Goal: Task Accomplishment & Management: Use online tool/utility

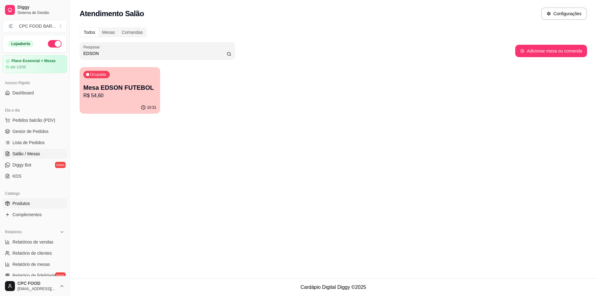
drag, startPoint x: 21, startPoint y: 205, endPoint x: 24, endPoint y: 203, distance: 3.8
click at [22, 205] on span "Produtos" at bounding box center [20, 204] width 17 height 6
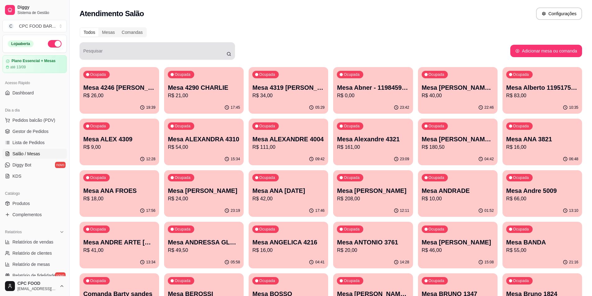
click at [124, 54] on input "Pesquisar" at bounding box center [154, 53] width 143 height 6
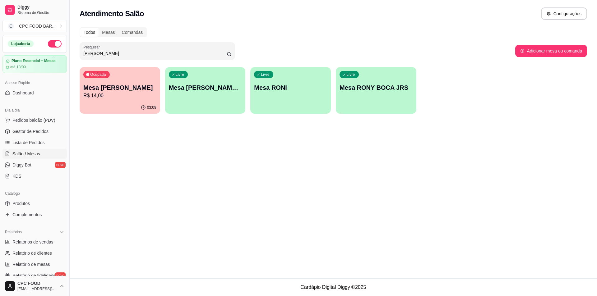
type input "RON"
click at [367, 93] on div "Livre Mesa RONY BOCA JRS" at bounding box center [376, 86] width 81 height 39
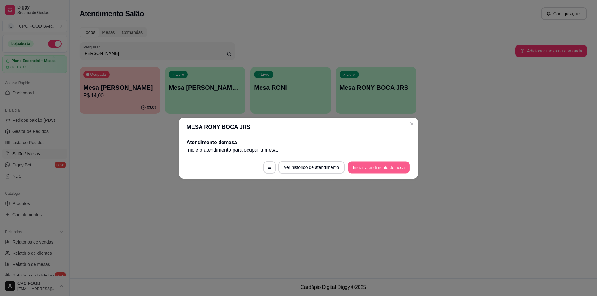
click at [378, 169] on button "Iniciar atendimento de mesa" at bounding box center [379, 167] width 62 height 12
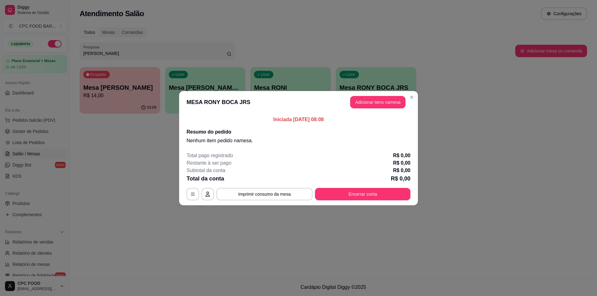
click at [377, 92] on header "MESA RONY BOCA JRS Adicionar itens na mesa" at bounding box center [298, 102] width 239 height 22
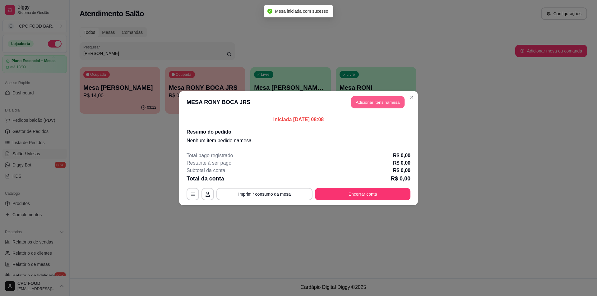
click at [373, 99] on button "Adicionar itens na mesa" at bounding box center [377, 102] width 53 height 12
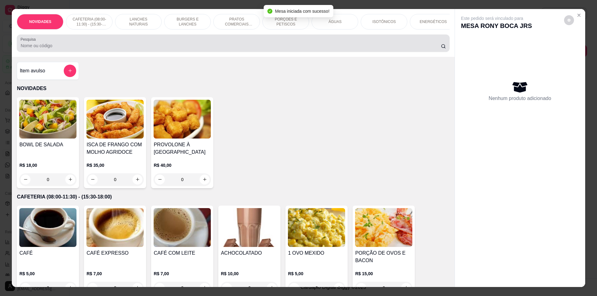
click at [172, 49] on input "Pesquisa" at bounding box center [231, 46] width 420 height 6
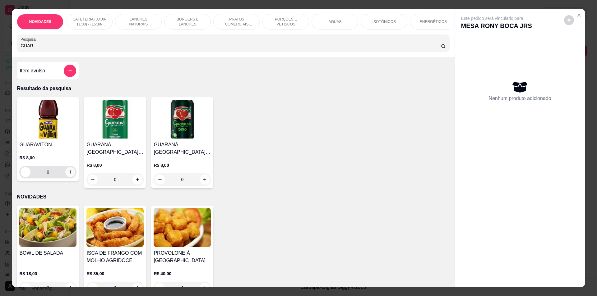
type input "GUAR"
click at [68, 174] on icon "increase-product-quantity" at bounding box center [70, 172] width 5 height 5
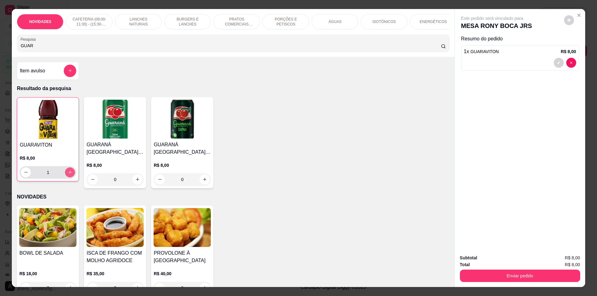
type input "1"
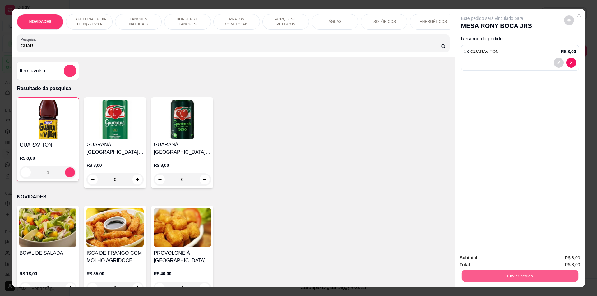
click at [545, 272] on button "Enviar pedido" at bounding box center [519, 276] width 117 height 12
click at [492, 256] on button "Não registrar e enviar pedido" at bounding box center [499, 261] width 63 height 12
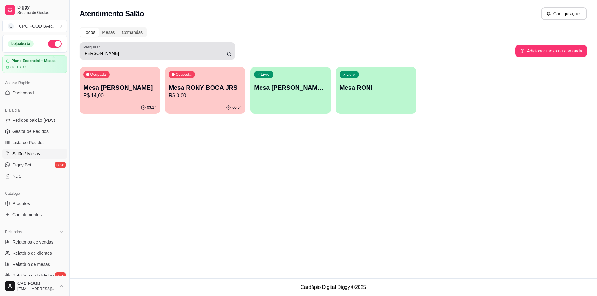
click at [104, 53] on input "RON" at bounding box center [154, 53] width 143 height 6
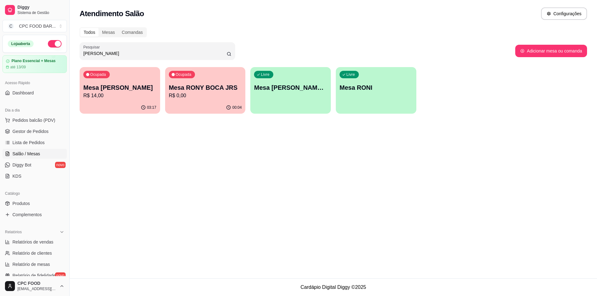
click at [104, 53] on input "RON" at bounding box center [154, 53] width 143 height 6
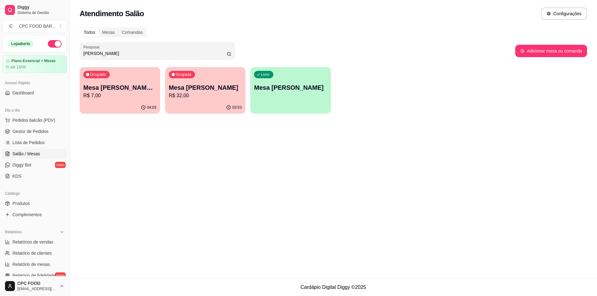
type input "LEANDRO"
click at [122, 95] on p "R$ 7,00" at bounding box center [120, 95] width 71 height 7
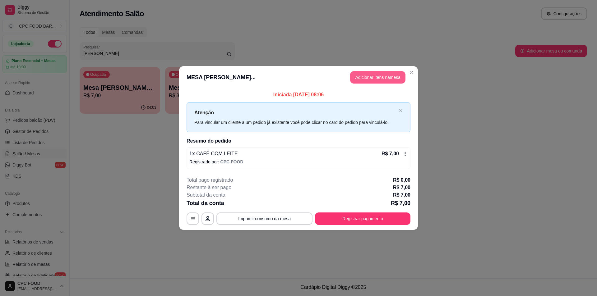
click at [370, 73] on button "Adicionar itens na mesa" at bounding box center [377, 77] width 55 height 12
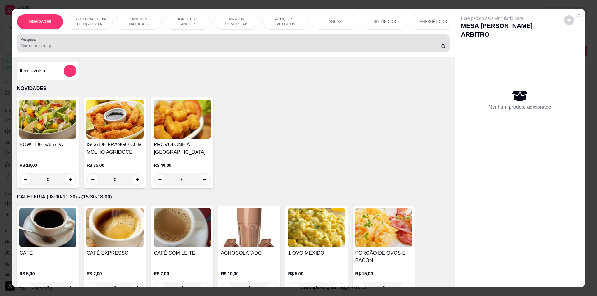
click at [107, 49] on input "Pesquisa" at bounding box center [231, 46] width 420 height 6
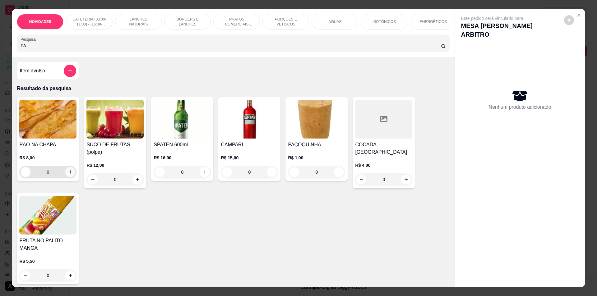
type input "PA"
click at [68, 174] on icon "increase-product-quantity" at bounding box center [70, 172] width 5 height 5
type input "1"
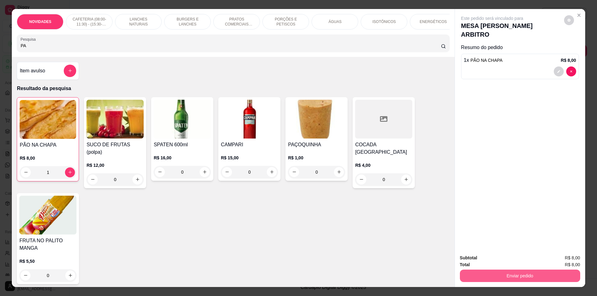
click at [514, 276] on button "Enviar pedido" at bounding box center [520, 276] width 120 height 12
click at [497, 260] on button "Não registrar e enviar pedido" at bounding box center [499, 261] width 65 height 12
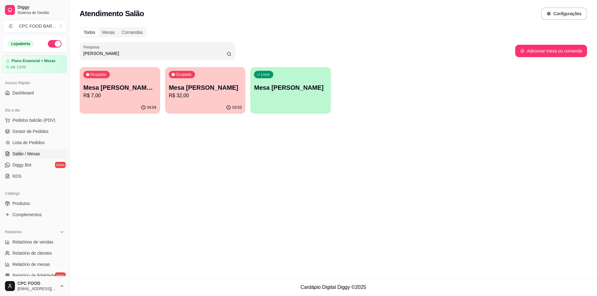
click at [117, 53] on input "LEANDRO" at bounding box center [154, 53] width 143 height 6
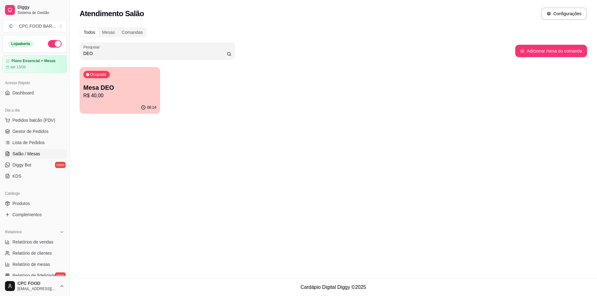
type input "DEO"
click at [119, 97] on p "R$ 40,00" at bounding box center [119, 95] width 73 height 7
drag, startPoint x: 242, startPoint y: 137, endPoint x: 229, endPoint y: 137, distance: 13.1
click at [242, 137] on div "Atendimento Salão Configurações Todos Mesas Comandas Pesquisar DEO Adicionar me…" at bounding box center [333, 139] width 527 height 279
click at [110, 30] on div "Mesas" at bounding box center [109, 32] width 20 height 9
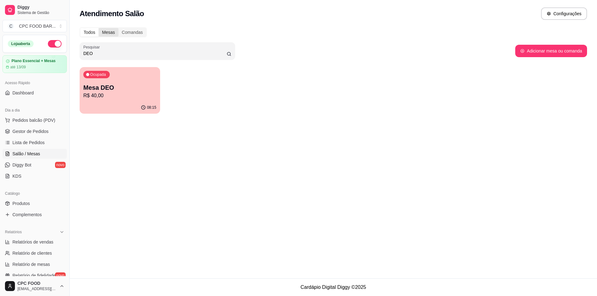
click at [99, 28] on input "Mesas" at bounding box center [99, 28] width 0 height 0
click at [31, 154] on span "Salão / Mesas" at bounding box center [26, 154] width 28 height 6
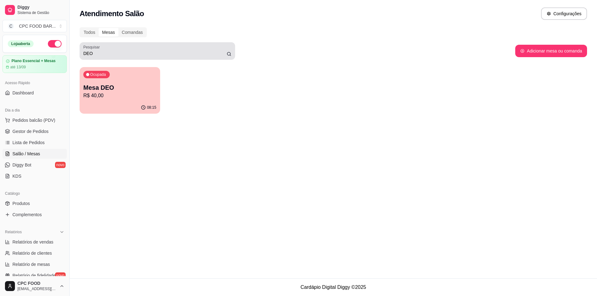
click at [102, 51] on input "DEO" at bounding box center [154, 53] width 143 height 6
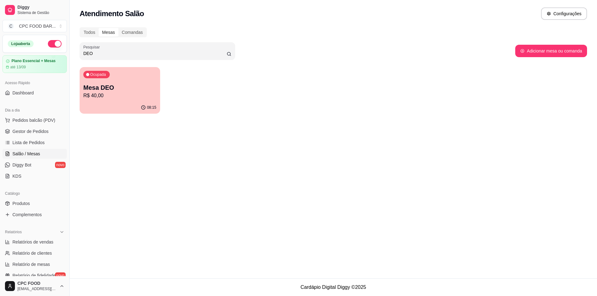
click at [103, 51] on input "DEO" at bounding box center [154, 53] width 143 height 6
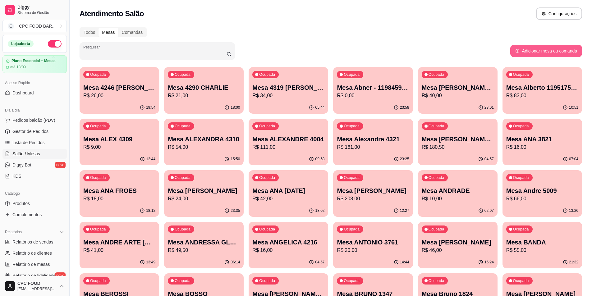
click at [546, 50] on button "Adicionar mesa ou comanda" at bounding box center [547, 51] width 72 height 12
select select "TABLE"
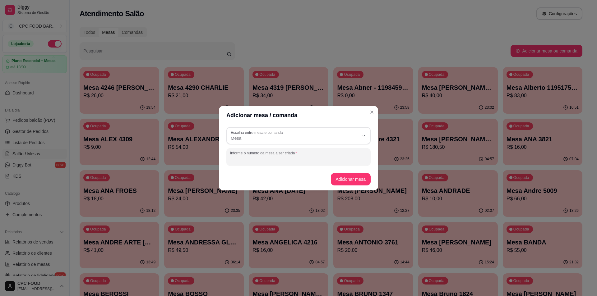
click at [283, 160] on input "Informe o número da mesa a ser criada" at bounding box center [298, 159] width 137 height 6
type input "DEO AGOSTO"
click at [351, 173] on button "Adicionar mesa" at bounding box center [350, 179] width 39 height 12
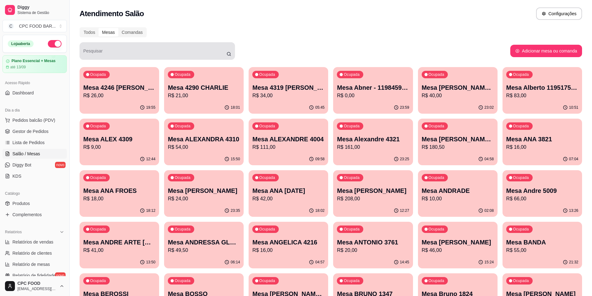
click at [109, 58] on div "Pesquisar" at bounding box center [157, 50] width 155 height 17
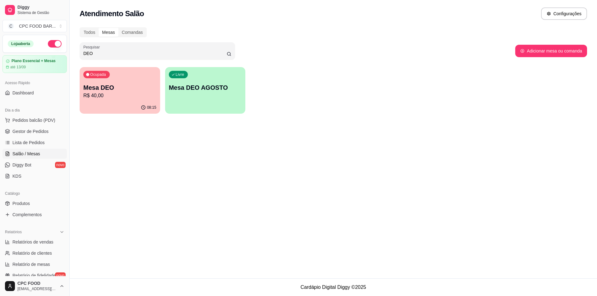
type input "DEO"
click at [196, 95] on div "Livre Mesa DEO AGOSTO" at bounding box center [205, 86] width 81 height 39
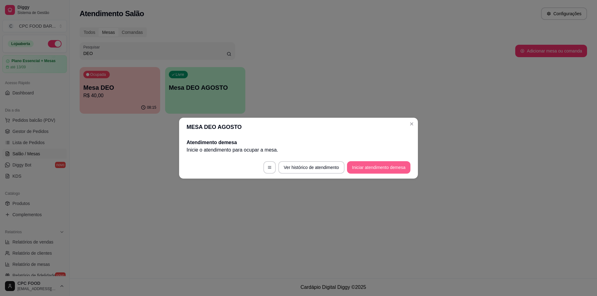
click at [359, 168] on button "Iniciar atendimento de mesa" at bounding box center [378, 167] width 63 height 12
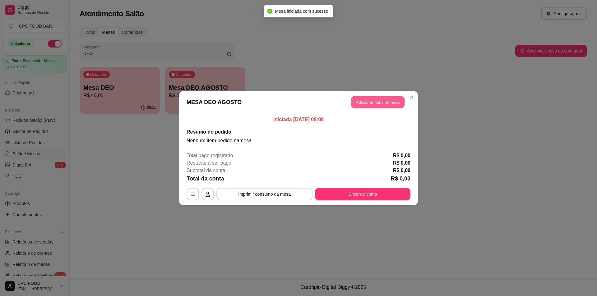
click at [364, 100] on button "Adicionar itens na mesa" at bounding box center [377, 102] width 53 height 12
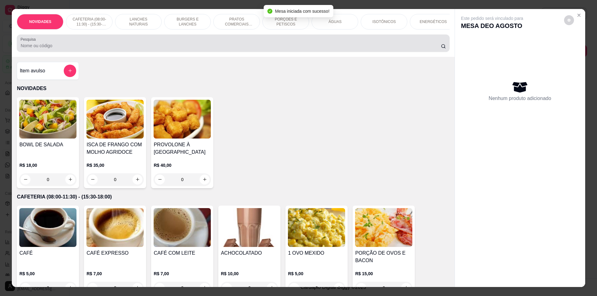
click at [211, 43] on div at bounding box center [233, 43] width 425 height 12
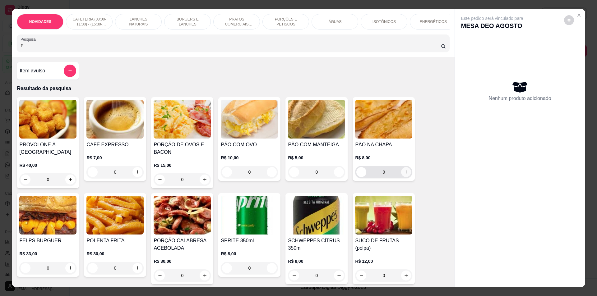
type input "P"
click at [405, 174] on icon "increase-product-quantity" at bounding box center [406, 172] width 5 height 5
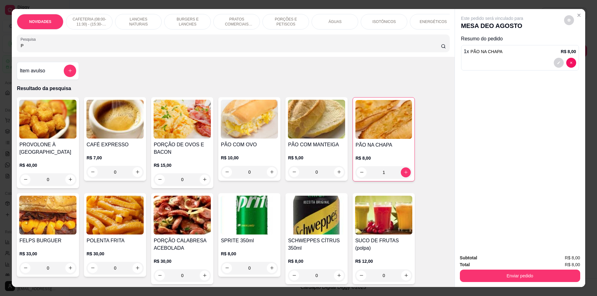
type input "1"
click at [42, 49] on input "P" at bounding box center [231, 46] width 420 height 6
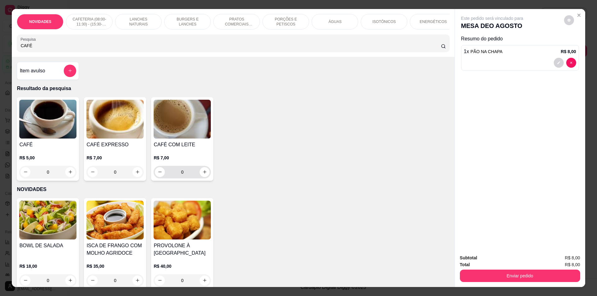
type input "CAFÉ"
click at [204, 174] on icon "increase-product-quantity" at bounding box center [204, 172] width 5 height 5
type input "1"
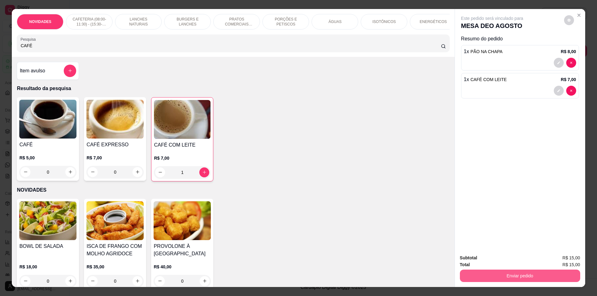
click at [528, 277] on button "Enviar pedido" at bounding box center [520, 276] width 120 height 12
click at [497, 259] on button "Não registrar e enviar pedido" at bounding box center [499, 261] width 63 height 12
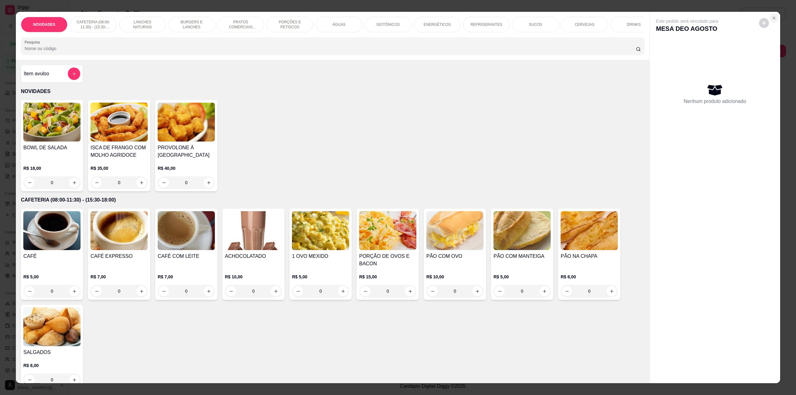
click at [592, 20] on icon "Close" at bounding box center [774, 18] width 5 height 5
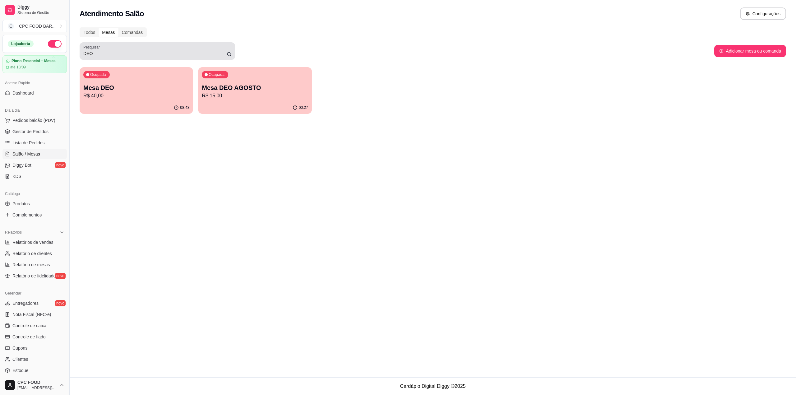
click at [102, 55] on input "DEO" at bounding box center [154, 53] width 143 height 6
click at [104, 53] on input "DEO" at bounding box center [154, 53] width 143 height 6
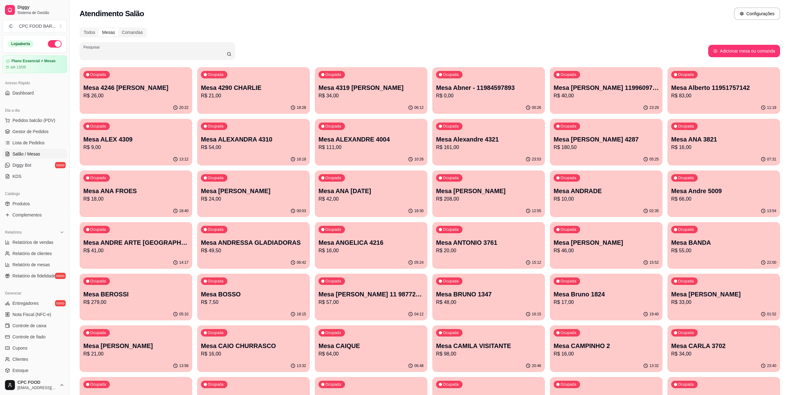
click at [108, 52] on input "Pesquisar" at bounding box center [154, 53] width 143 height 6
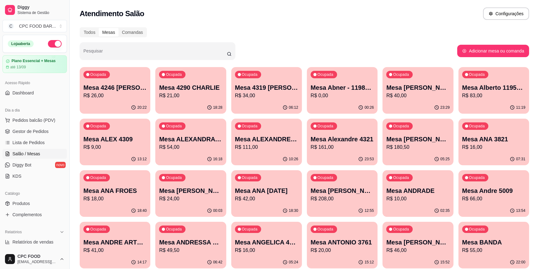
click at [278, 43] on div "Pesquisar" at bounding box center [268, 50] width 377 height 17
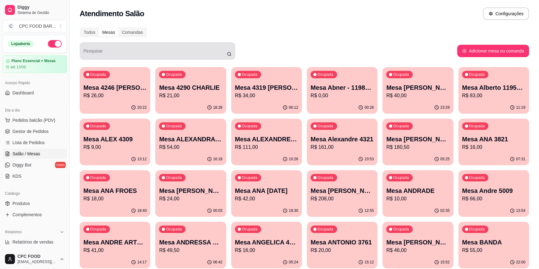
click at [147, 48] on div at bounding box center [157, 51] width 148 height 12
